Goal: Navigation & Orientation: Find specific page/section

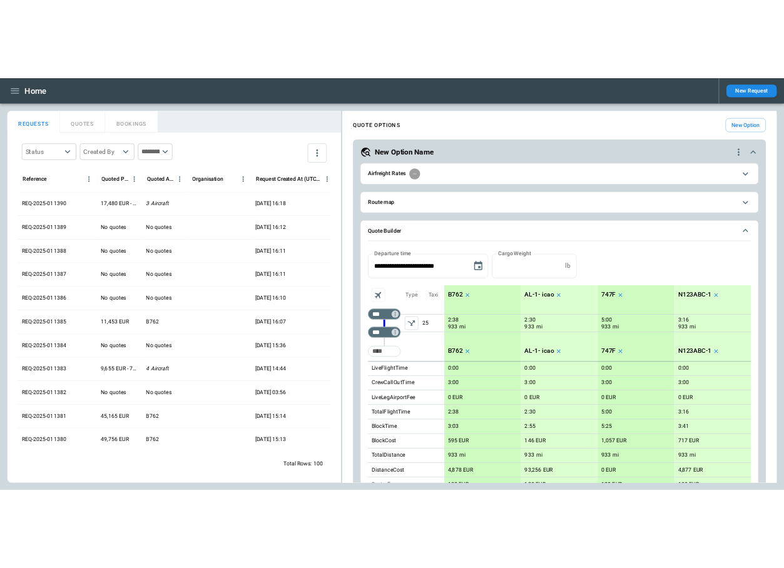
scroll to position [490, 0]
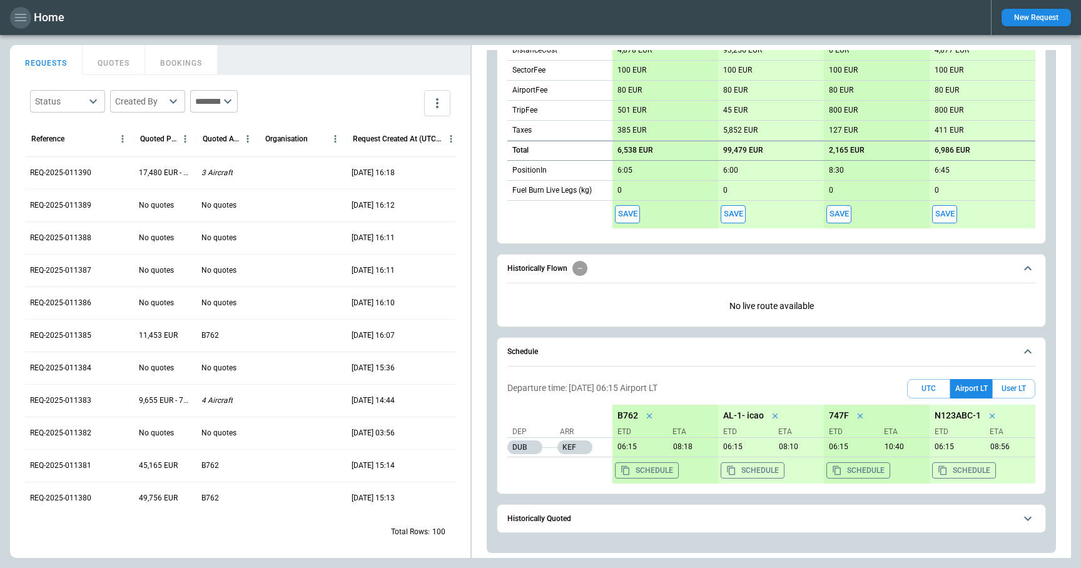
click at [22, 19] on icon "button" at bounding box center [20, 17] width 15 height 15
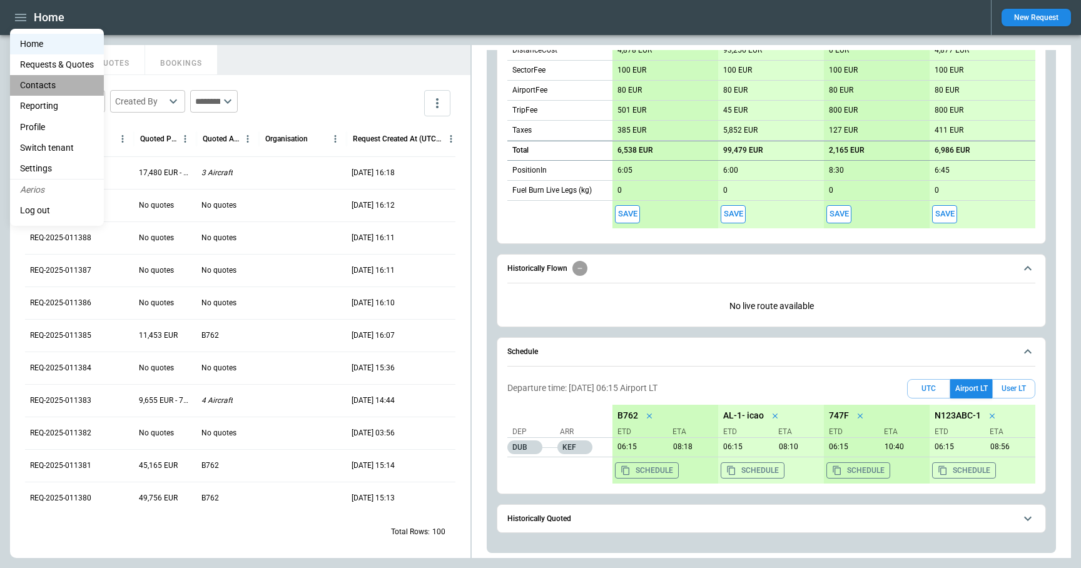
click at [37, 81] on li "Contacts" at bounding box center [57, 85] width 94 height 21
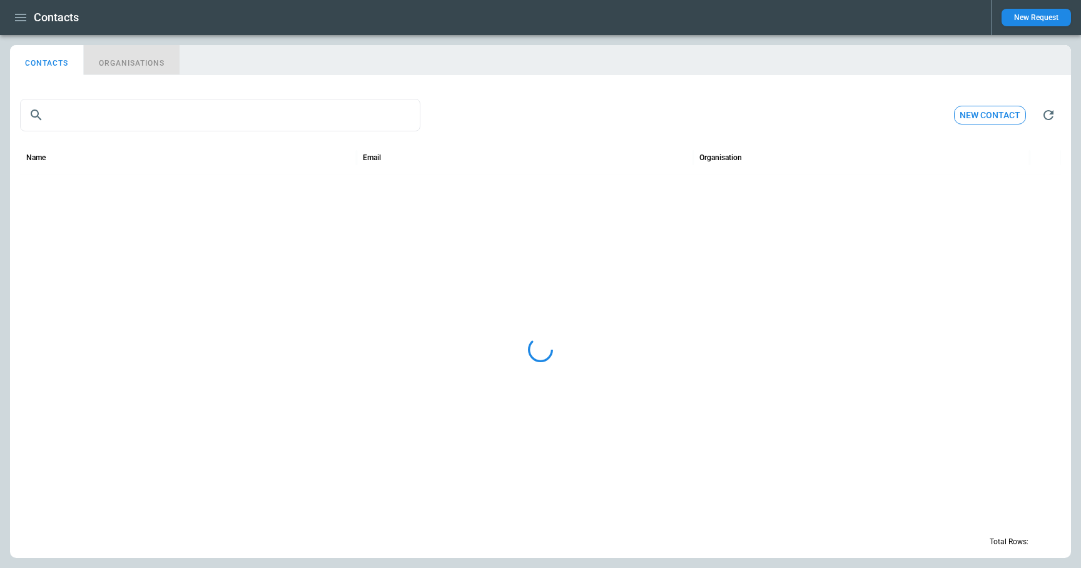
click at [143, 63] on button "ORGANISATIONS" at bounding box center [132, 60] width 96 height 30
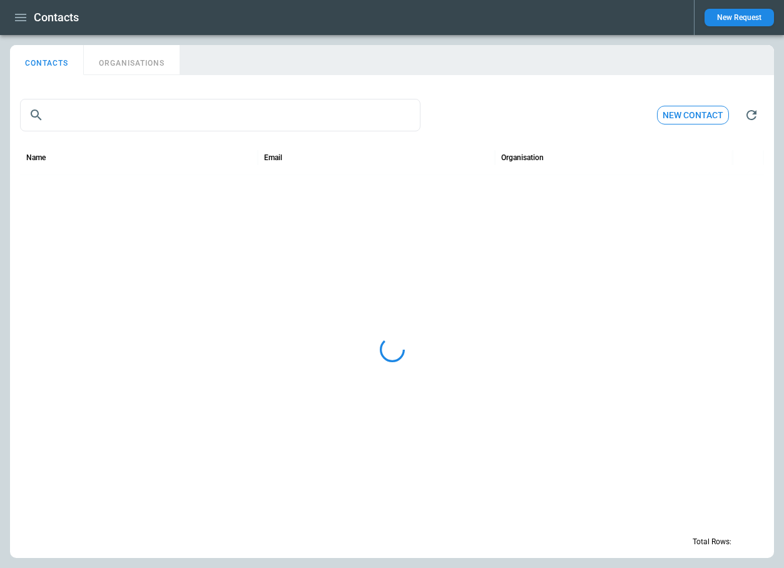
click at [125, 68] on button "ORGANISATIONS" at bounding box center [132, 60] width 96 height 30
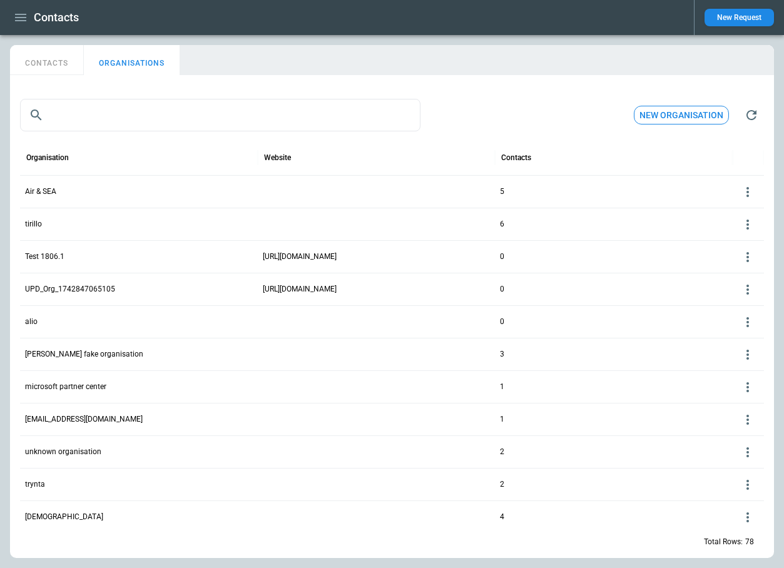
click at [49, 191] on p "Air & SEA" at bounding box center [40, 191] width 31 height 11
click at [42, 194] on p "Air & SEA" at bounding box center [40, 191] width 31 height 11
click at [37, 221] on p "tirillo" at bounding box center [33, 224] width 17 height 11
click at [39, 254] on p "Test 1806.1" at bounding box center [44, 256] width 39 height 11
click at [733, 258] on div at bounding box center [747, 256] width 31 height 33
